Goal: Task Accomplishment & Management: Use online tool/utility

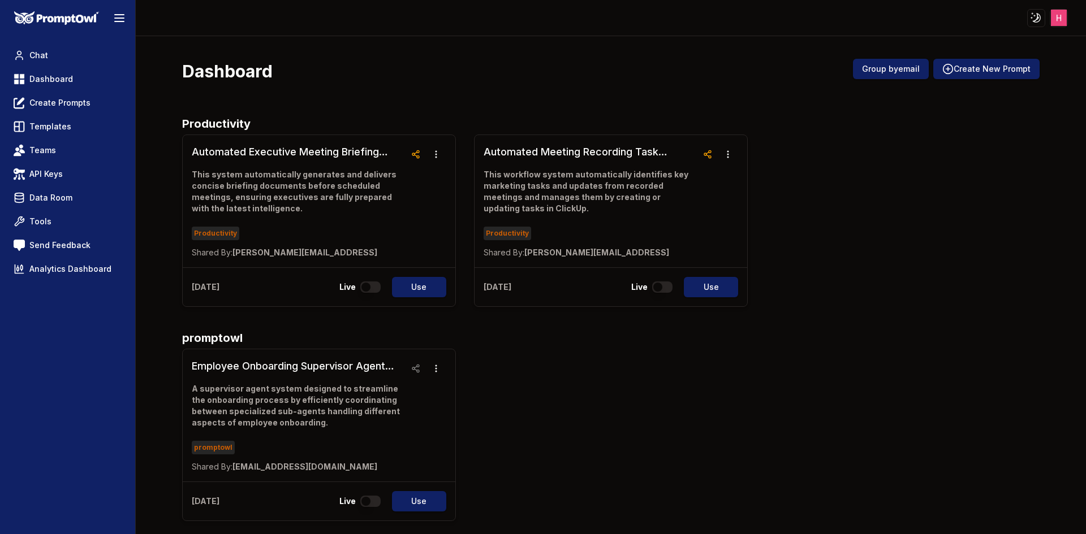
click at [510, 352] on div "Employee Onboarding Supervisor Agent System A supervisor agent system designed …" at bounding box center [610, 435] width 857 height 173
click at [58, 90] on nav "Chat Dashboard Create Prompts Templates Teams API Keys Data Room Tools Send Fee…" at bounding box center [67, 162] width 117 height 234
click at [57, 89] on link "Dashboard" at bounding box center [67, 79] width 117 height 20
click at [381, 80] on div "Dashboard Group by email Create New Prompt" at bounding box center [610, 76] width 857 height 34
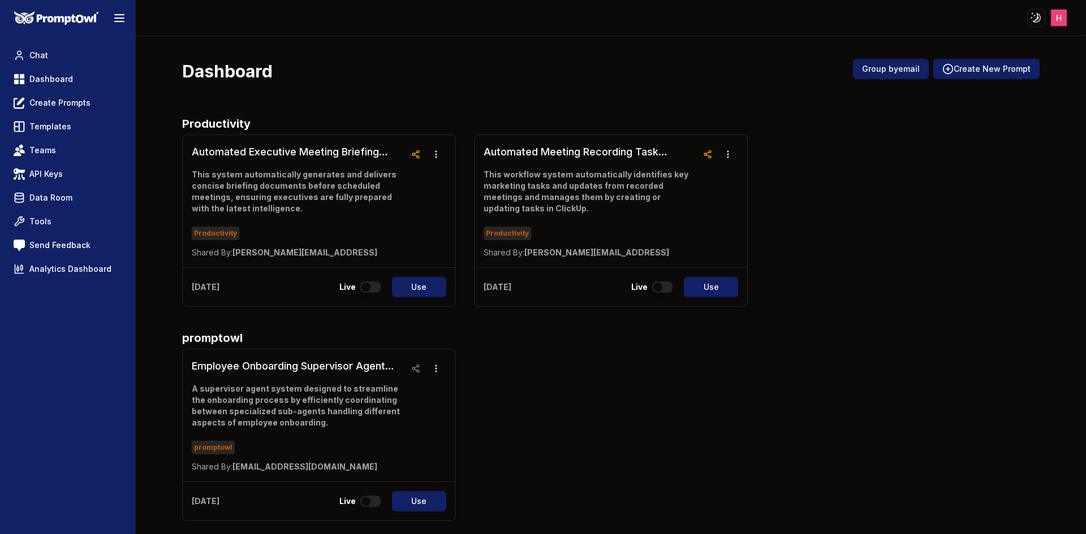
click at [277, 148] on h3 "Automated Executive Meeting Briefing System" at bounding box center [299, 152] width 214 height 16
click at [986, 75] on button "Create New Prompt" at bounding box center [986, 69] width 106 height 20
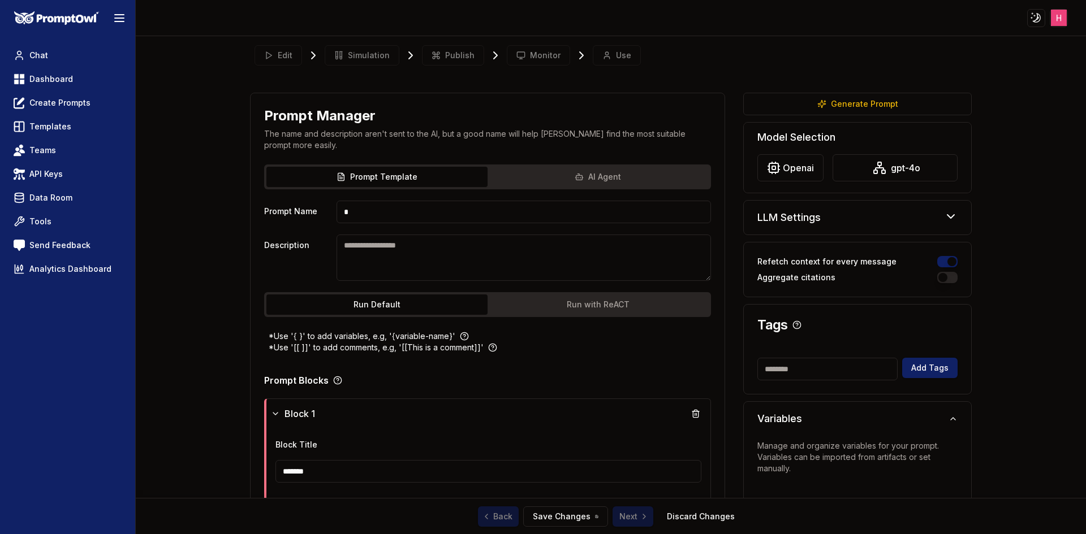
click at [535, 206] on input "*" at bounding box center [524, 212] width 375 height 23
type input "*****"
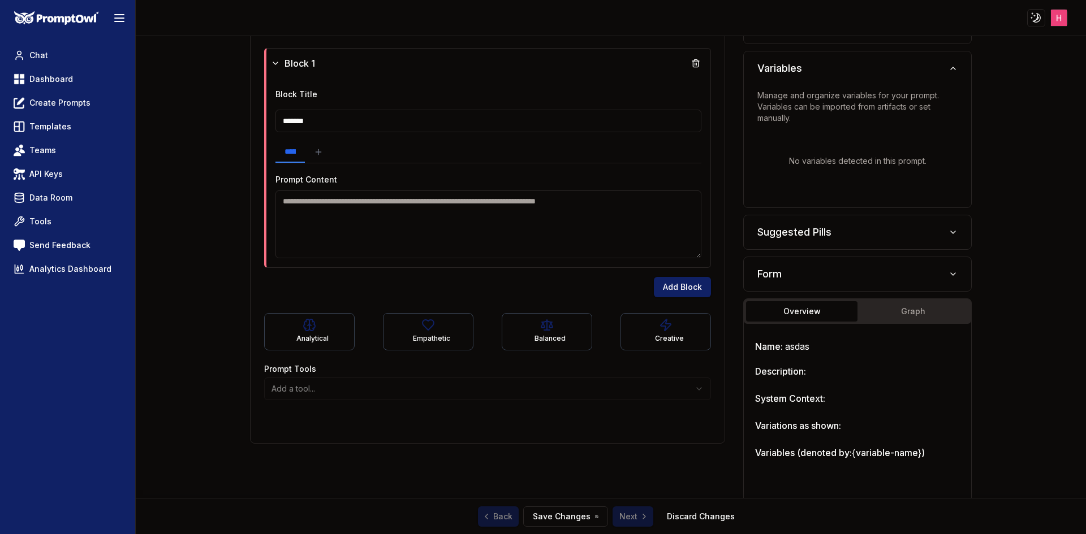
scroll to position [350, 0]
click at [498, 202] on textarea at bounding box center [488, 225] width 426 height 68
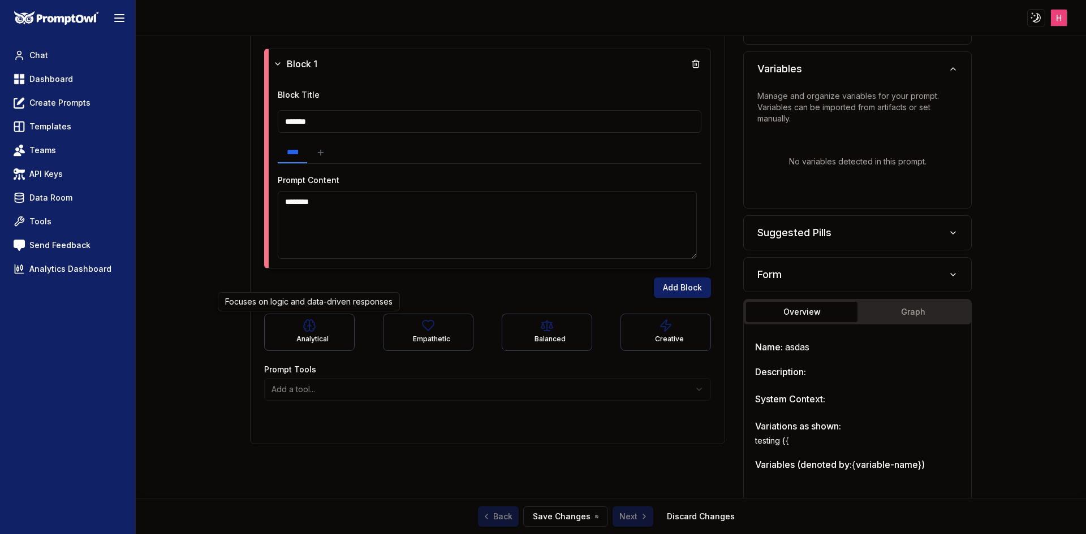
type textarea "*******"
click at [413, 281] on div "Add Block" at bounding box center [487, 283] width 447 height 29
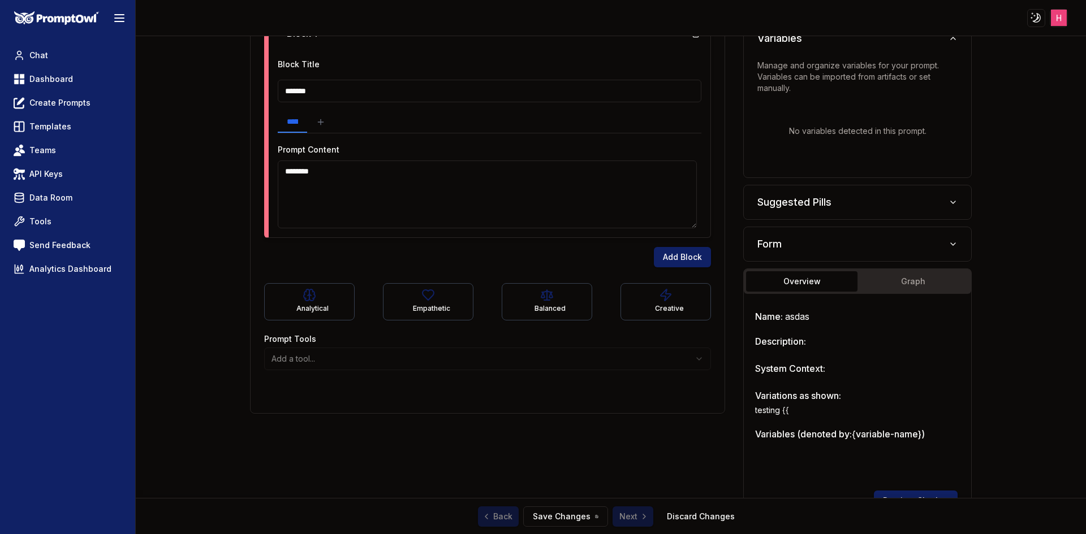
scroll to position [372, 0]
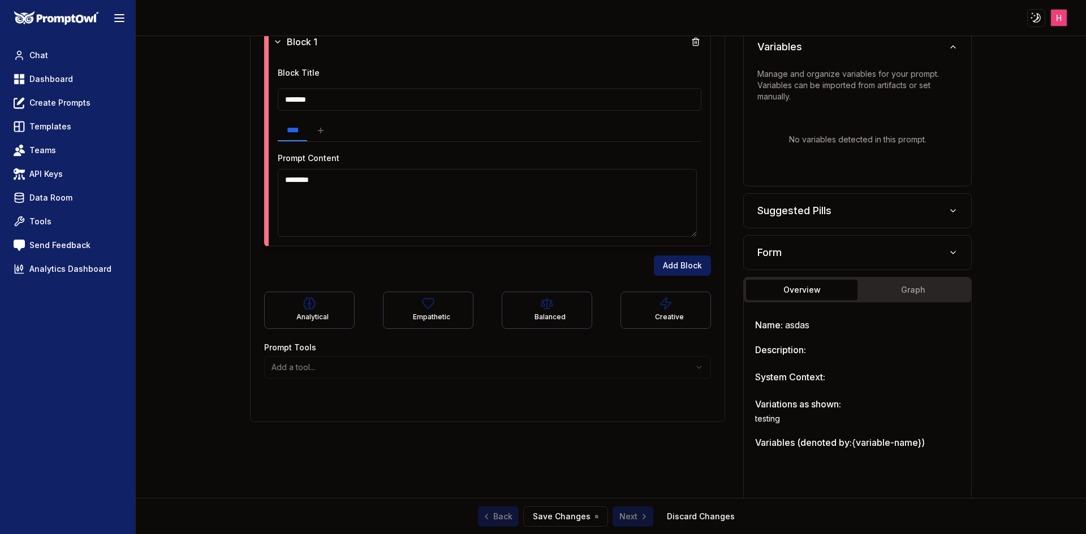
click at [663, 263] on button "Add Block" at bounding box center [682, 266] width 57 height 20
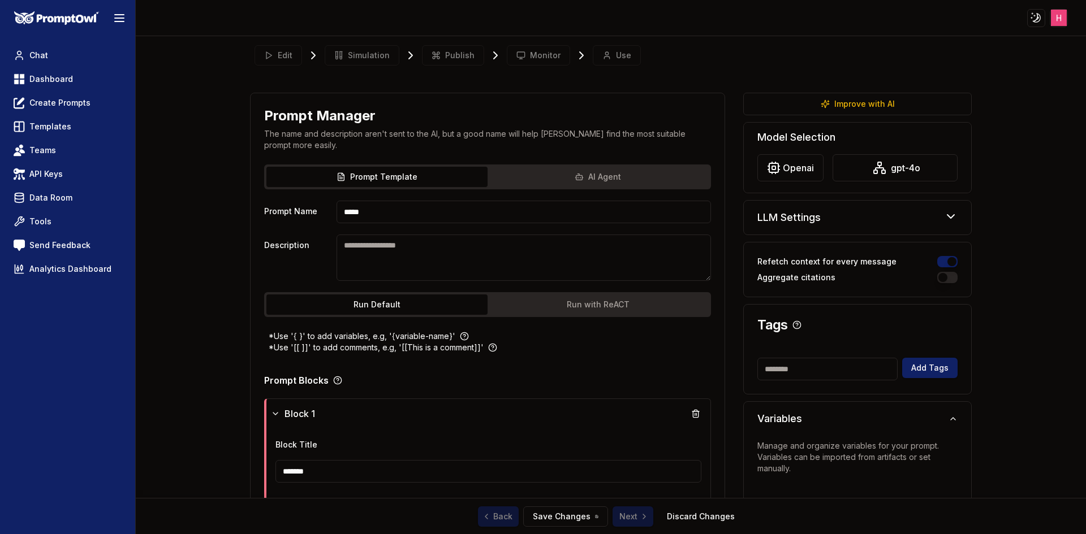
scroll to position [525, 0]
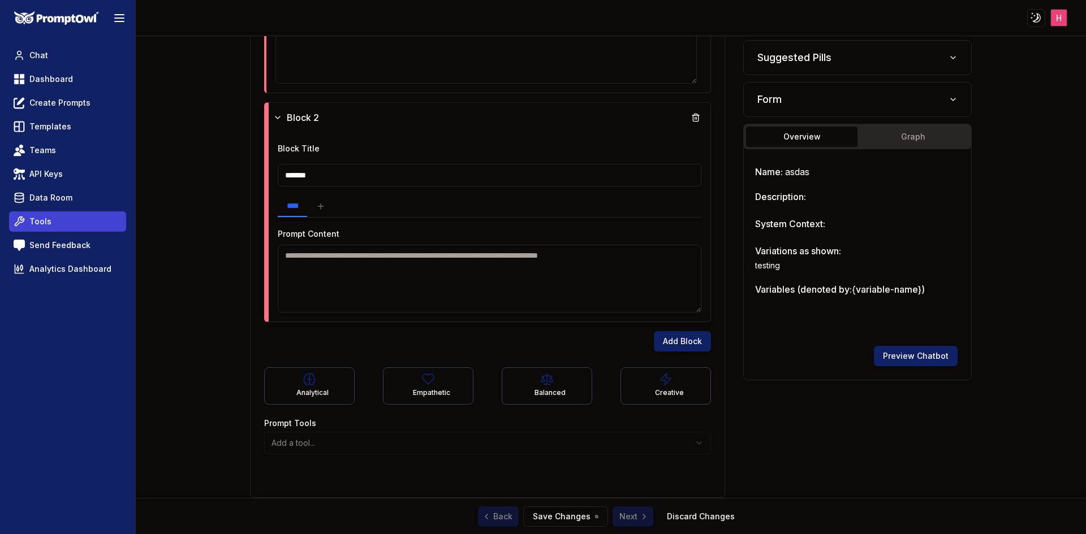
click at [62, 222] on link "Tools" at bounding box center [67, 222] width 117 height 20
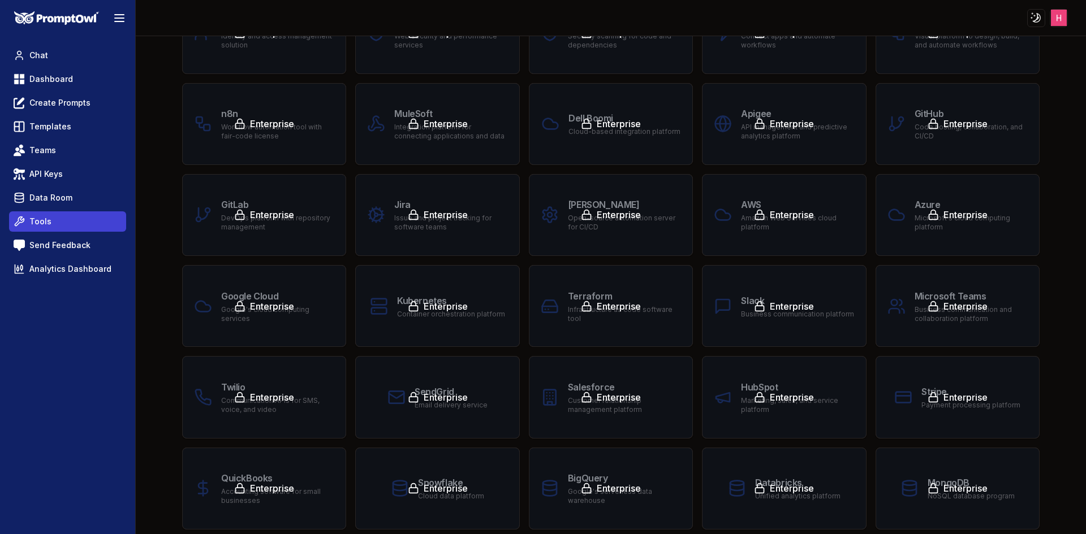
scroll to position [5, 0]
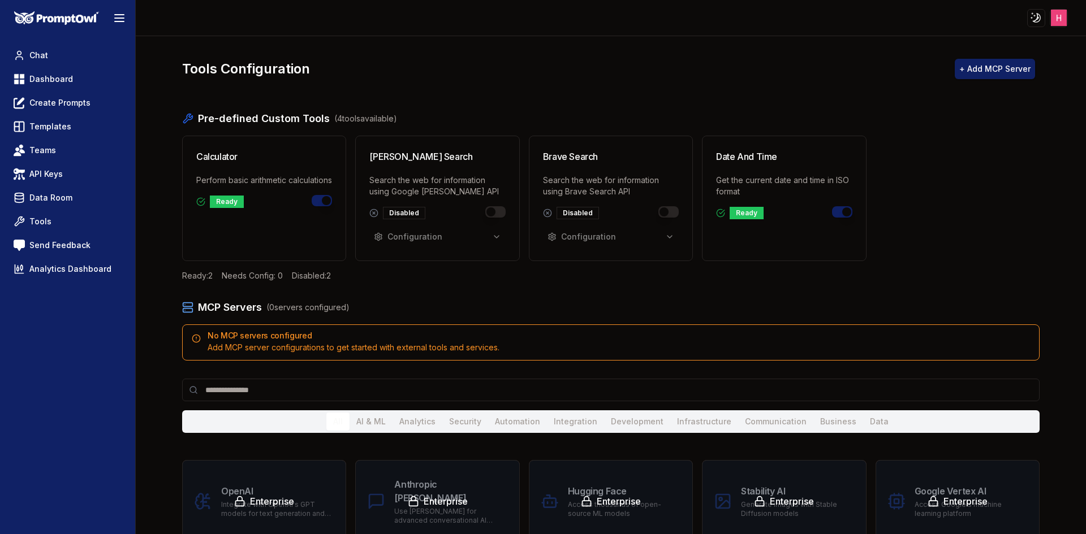
click at [658, 209] on button "Toggle brave_search" at bounding box center [668, 211] width 20 height 11
click at [838, 209] on button "Toggle date_and_time" at bounding box center [842, 211] width 20 height 11
drag, startPoint x: 990, startPoint y: 53, endPoint x: 989, endPoint y: 62, distance: 9.1
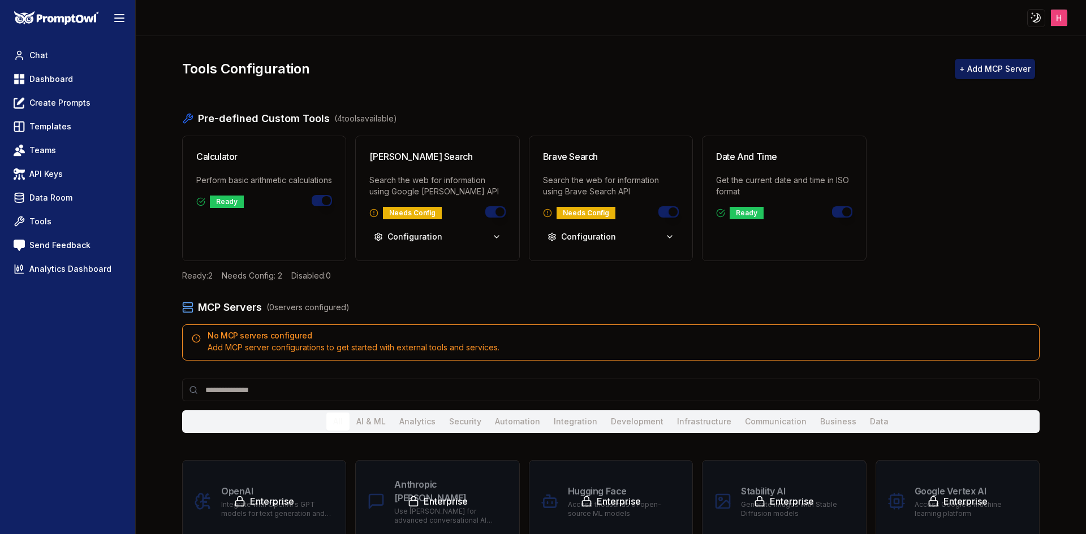
click at [989, 62] on button "+ Add MCP Server" at bounding box center [995, 69] width 80 height 20
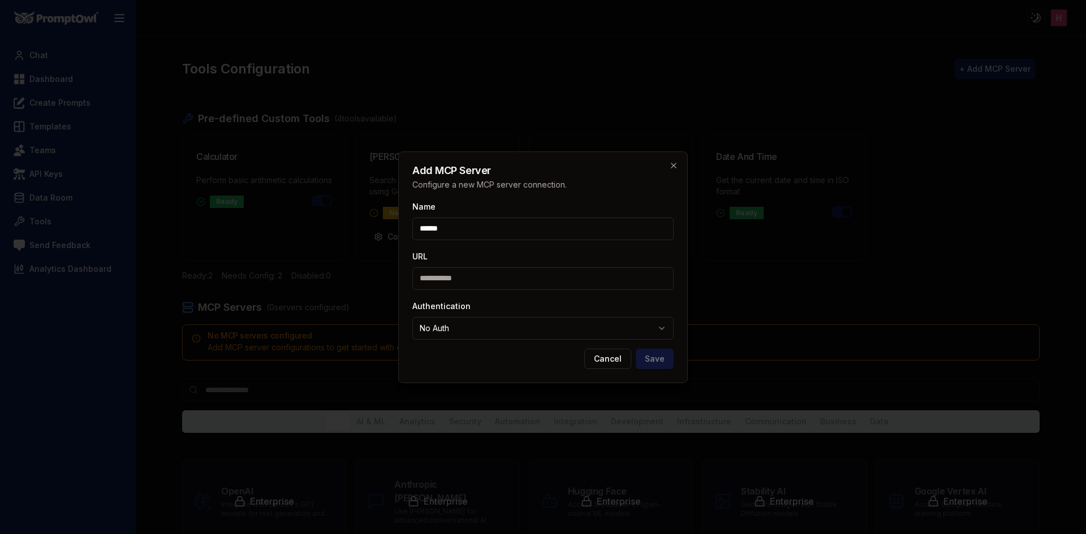
type input "******"
paste input "**********"
type input "**********"
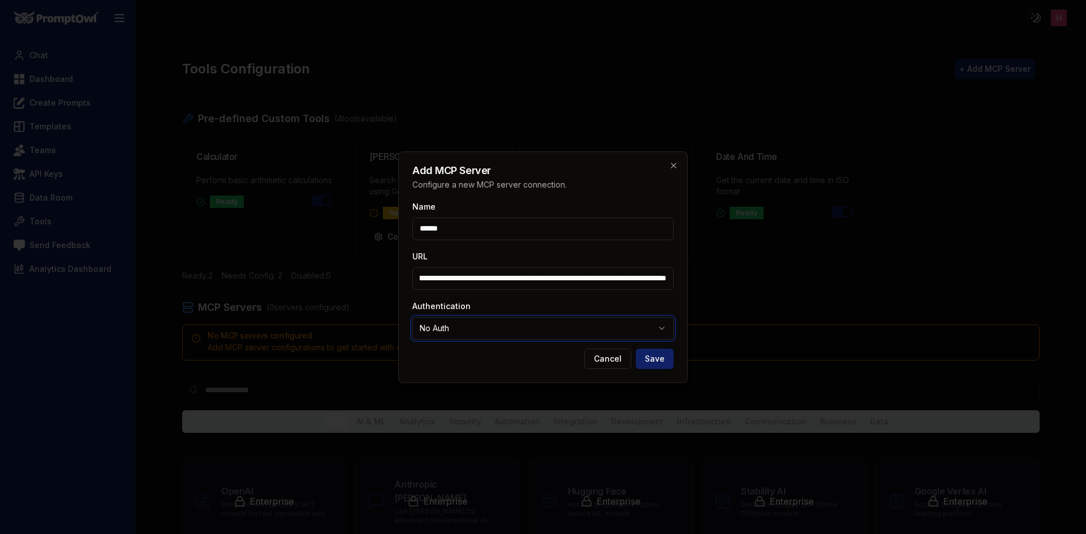
scroll to position [0, 0]
click at [657, 360] on button "Save" at bounding box center [655, 359] width 38 height 20
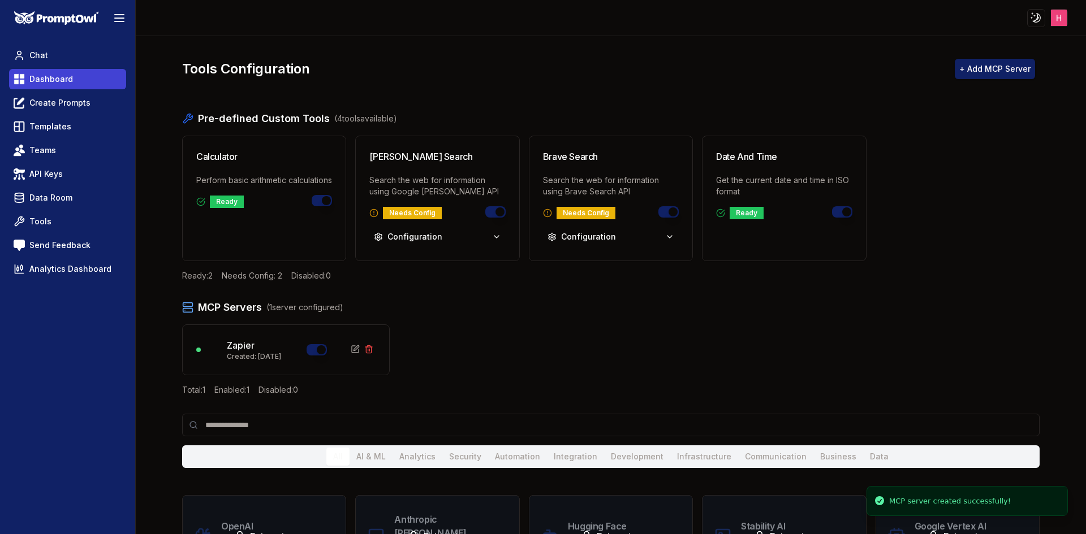
click at [54, 79] on span "Dashboard" at bounding box center [51, 79] width 44 height 11
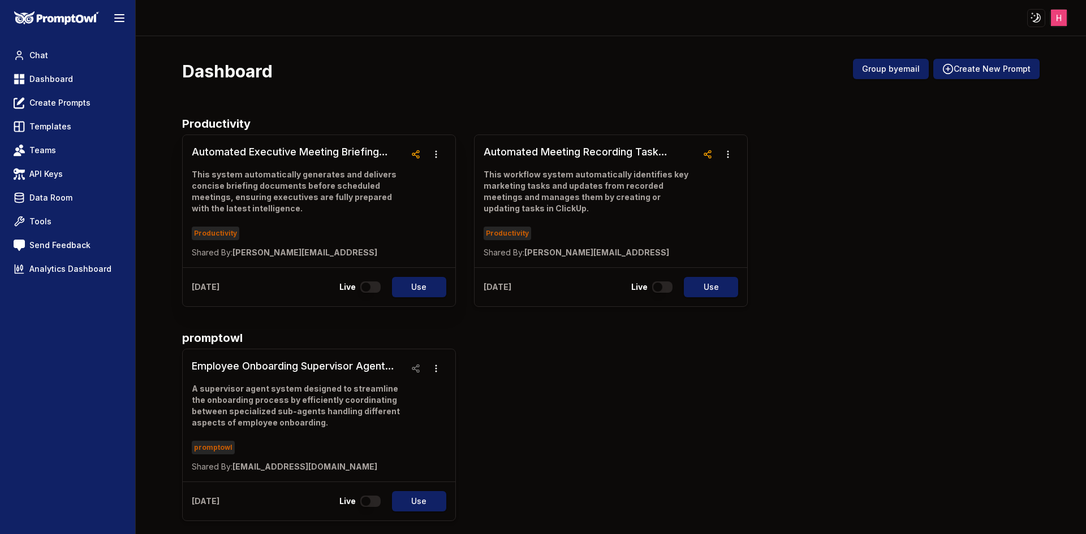
click at [327, 153] on h3 "Automated Executive Meeting Briefing System" at bounding box center [299, 152] width 214 height 16
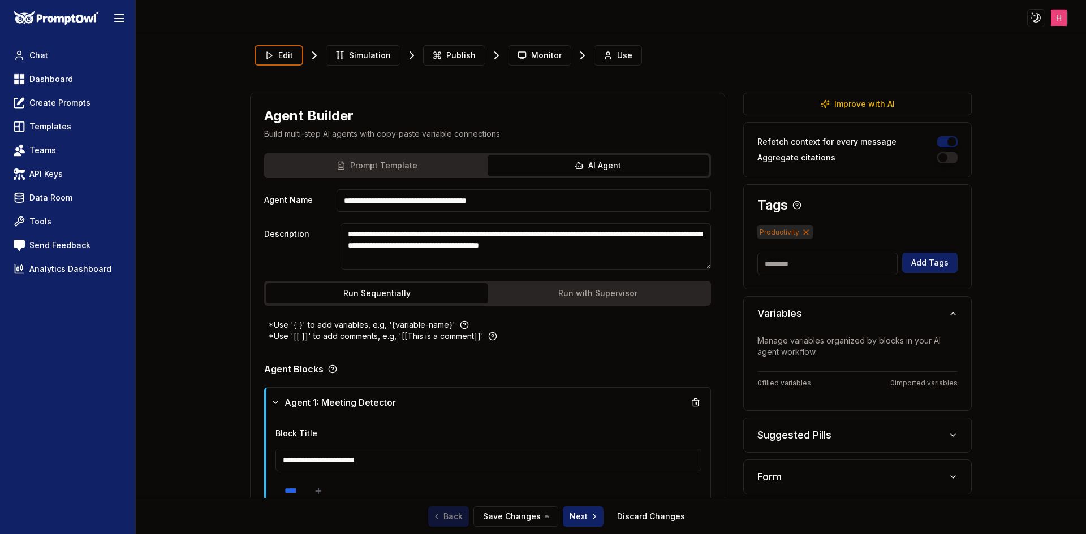
drag, startPoint x: 0, startPoint y: 0, endPoint x: 417, endPoint y: 96, distance: 428.3
click at [417, 96] on div "Agent Builder Build multi-step AI agents with copy-paste variable connections" at bounding box center [488, 123] width 475 height 60
click at [617, 54] on span "Use" at bounding box center [624, 55] width 15 height 11
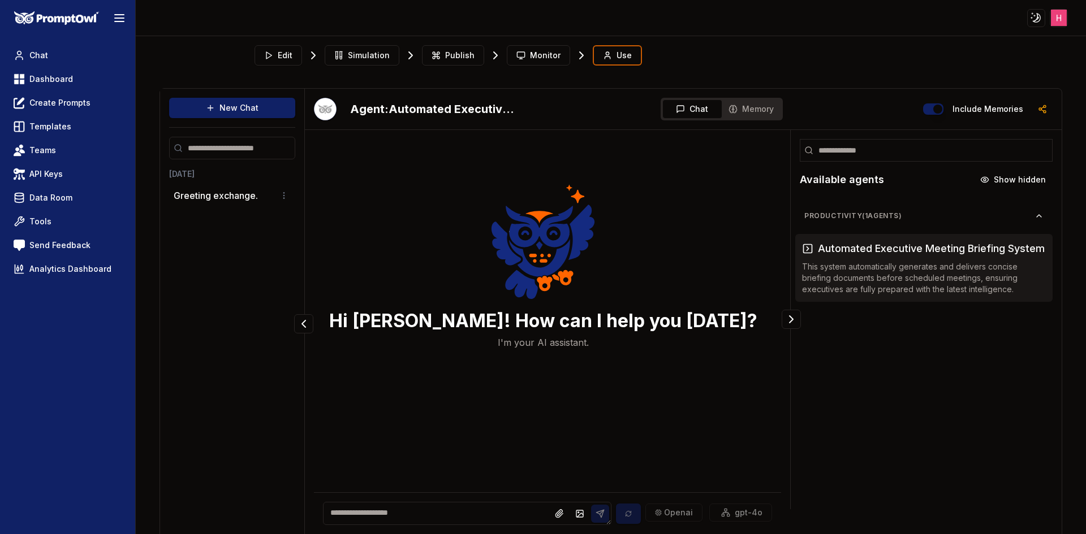
click at [390, 525] on textarea at bounding box center [467, 513] width 288 height 23
type textarea "*"
type textarea "**"
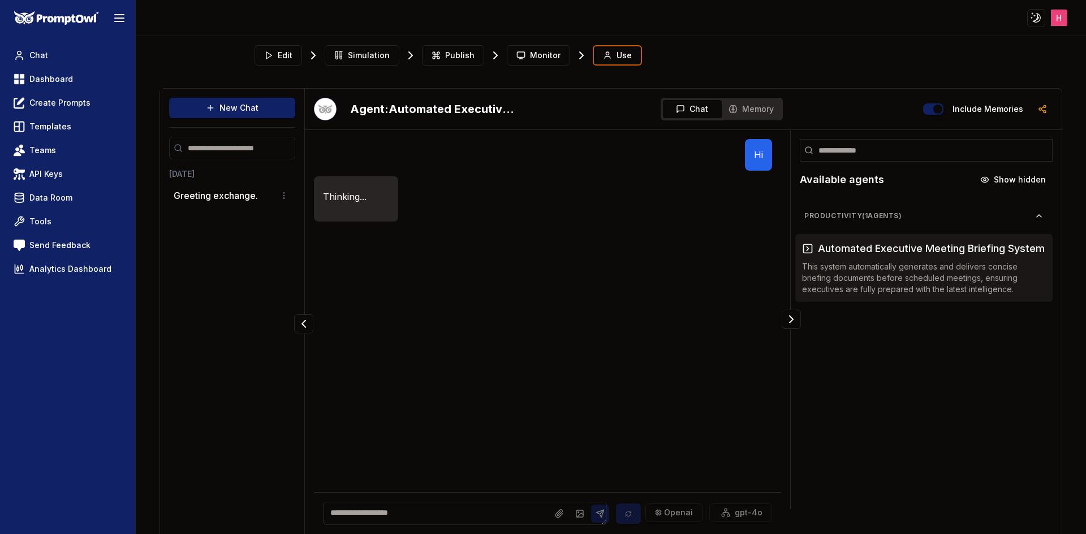
scroll to position [25, 0]
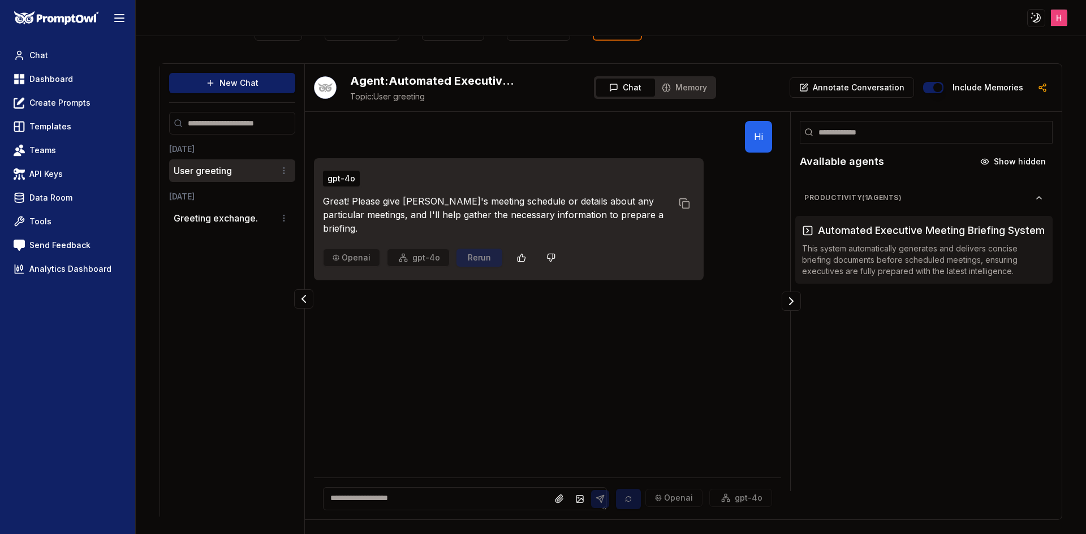
click at [742, 240] on div "gpt-4o Great! Please give [PERSON_NAME]'s meeting schedule or details about any…" at bounding box center [543, 219] width 458 height 122
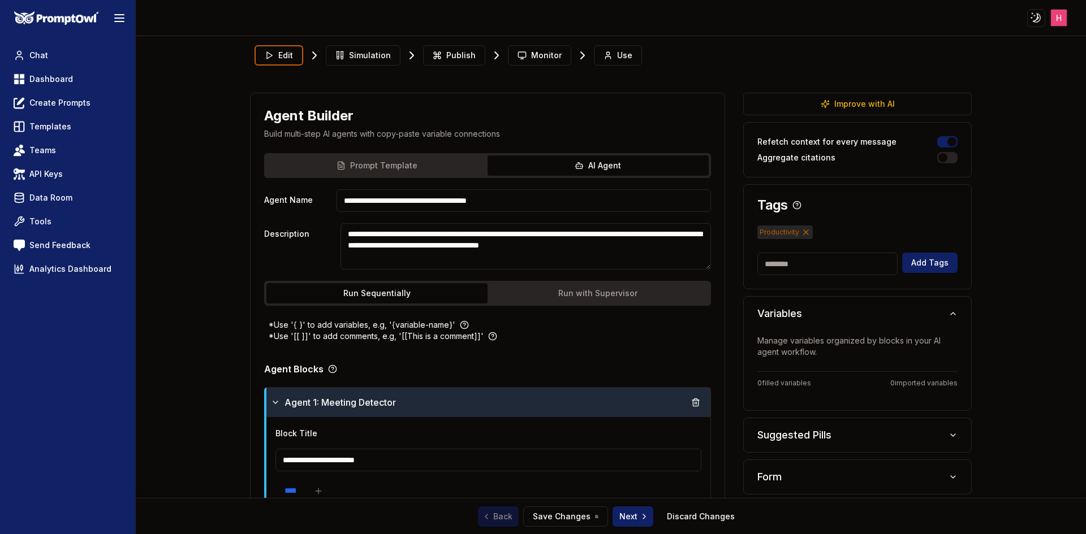
scroll to position [331, 0]
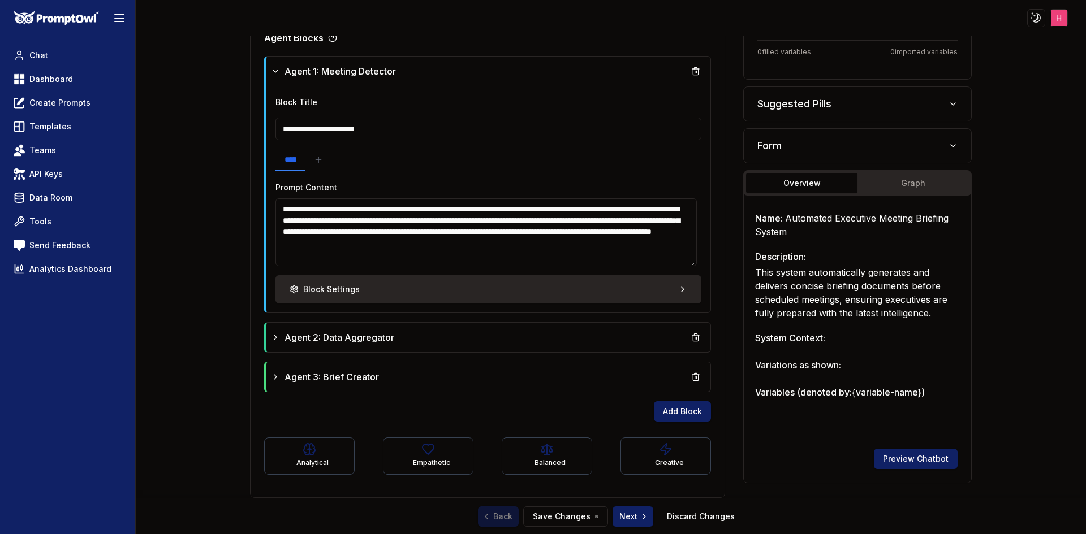
click at [436, 299] on button "Block Settings" at bounding box center [488, 289] width 426 height 28
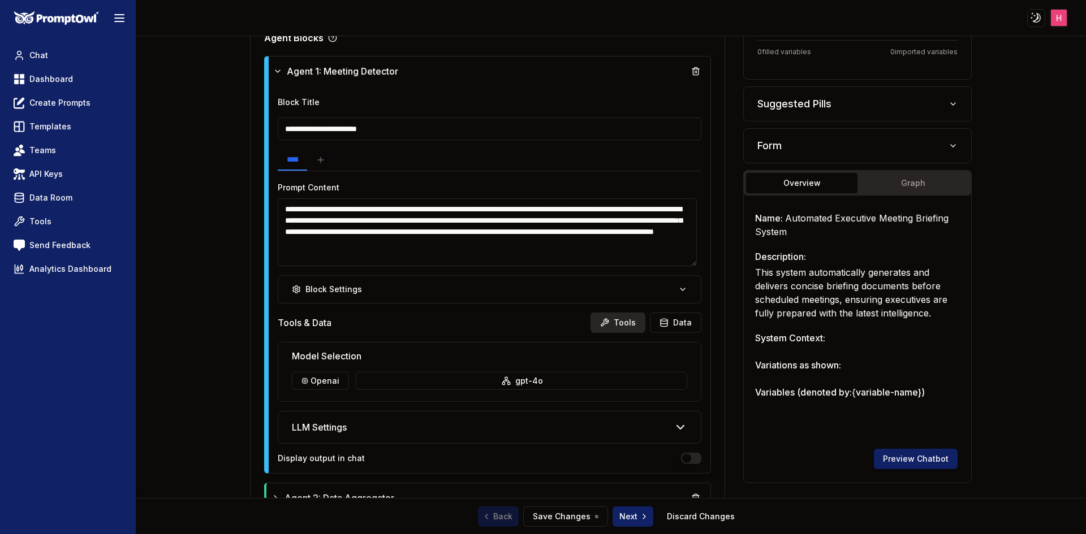
click at [616, 320] on button "Tools" at bounding box center [617, 323] width 55 height 20
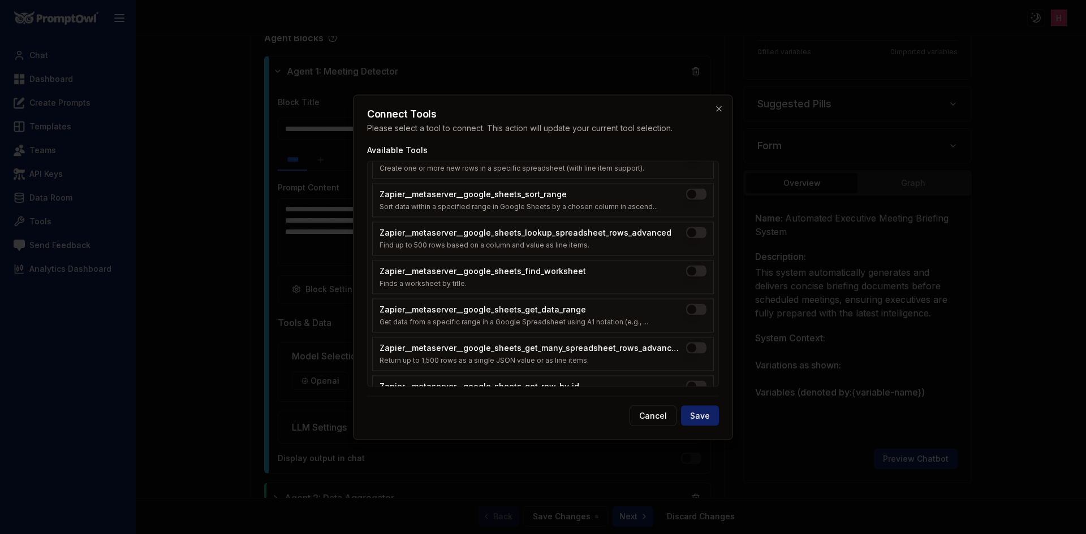
scroll to position [0, 0]
